Goal: Task Accomplishment & Management: Manage account settings

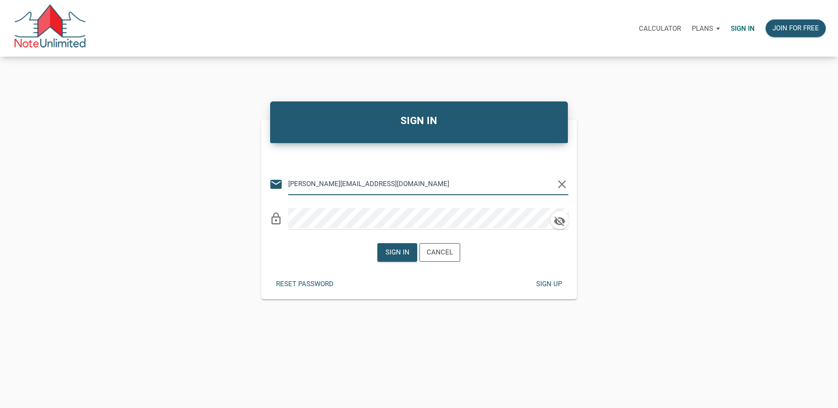
type input "[PERSON_NAME][EMAIL_ADDRESS][DOMAIN_NAME]"
click at [403, 254] on div "Sign in" at bounding box center [398, 252] width 24 height 10
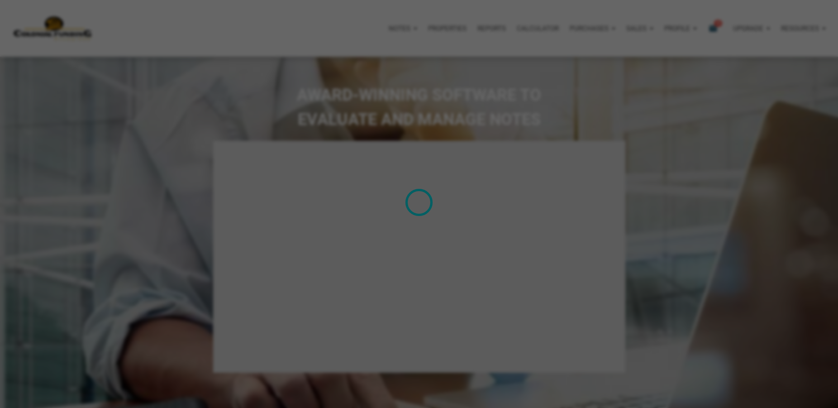
select select
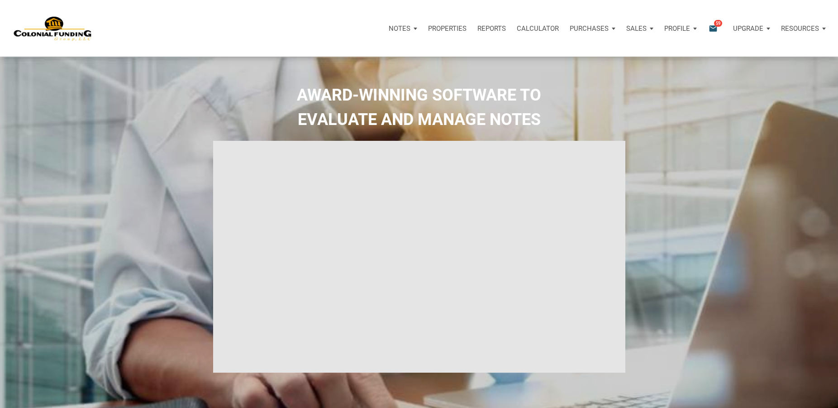
type input "Introduction to new features"
click at [715, 25] on icon "email" at bounding box center [713, 28] width 11 height 10
select select
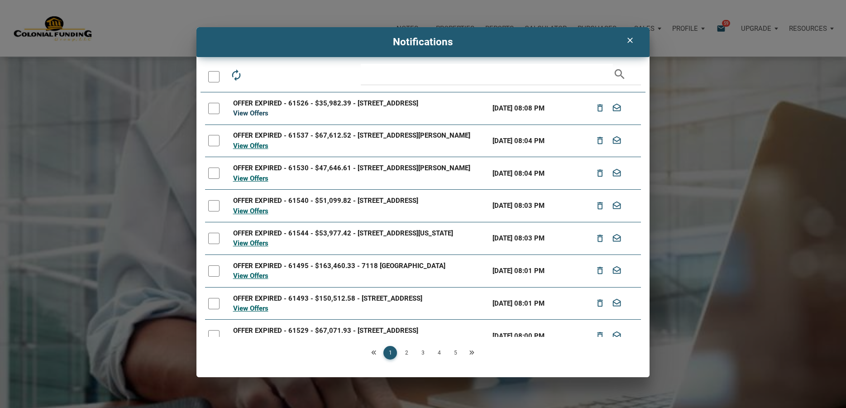
click at [252, 117] on link "View Offers" at bounding box center [250, 113] width 35 height 8
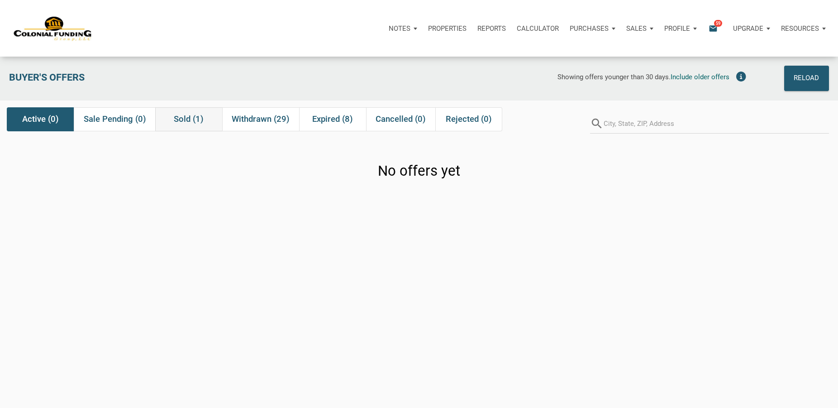
click at [185, 119] on span "Sold (1)" at bounding box center [189, 119] width 30 height 11
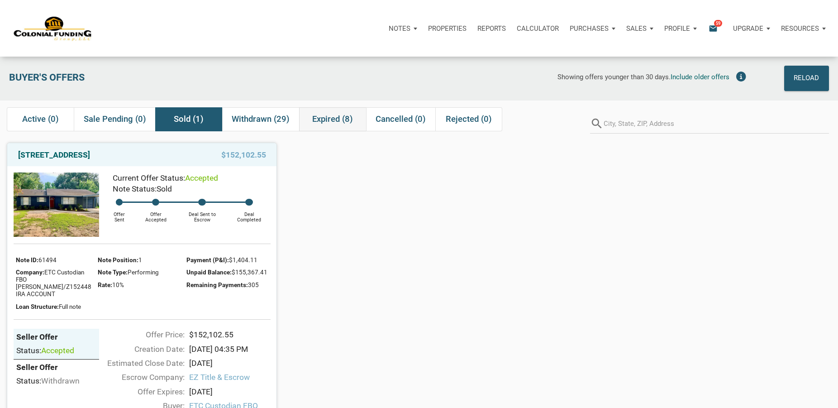
click at [334, 120] on span "Expired (8)" at bounding box center [332, 119] width 41 height 11
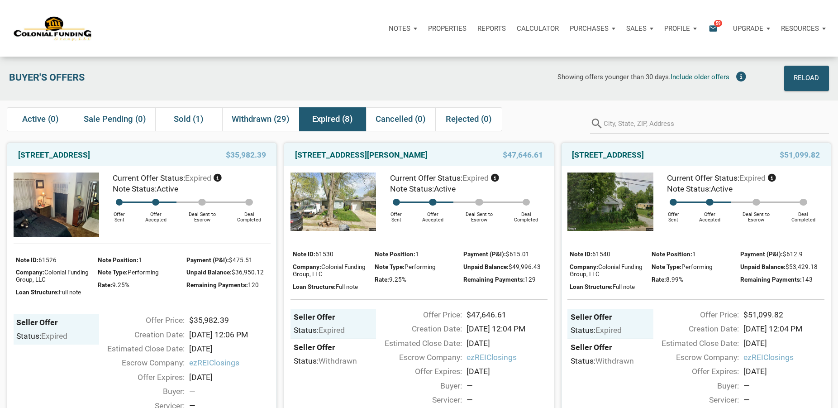
click at [294, 23] on div "Notes Dashboard Transactions Properties Reports Calculator Purchases Note Offer…" at bounding box center [461, 28] width 739 height 27
click at [176, 117] on span "Sold (1)" at bounding box center [189, 119] width 30 height 11
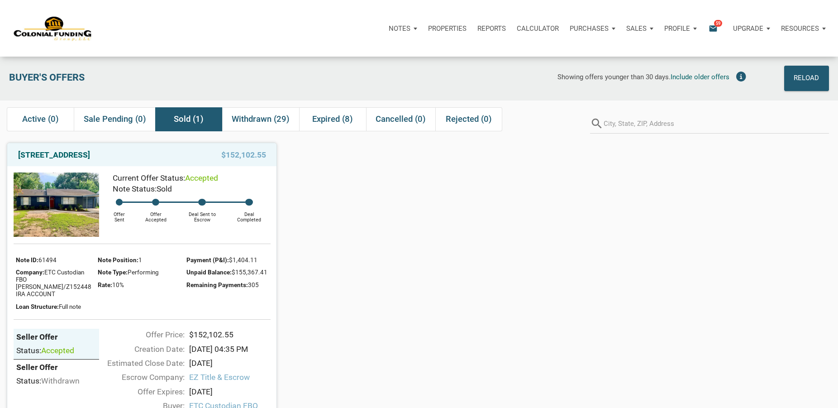
click at [213, 66] on div "Buyer's Offers" at bounding box center [129, 78] width 249 height 25
click at [323, 17] on div "Notes Dashboard Transactions Properties Reports Calculator Purchases Note Offer…" at bounding box center [461, 28] width 739 height 27
